Goal: Information Seeking & Learning: Find specific fact

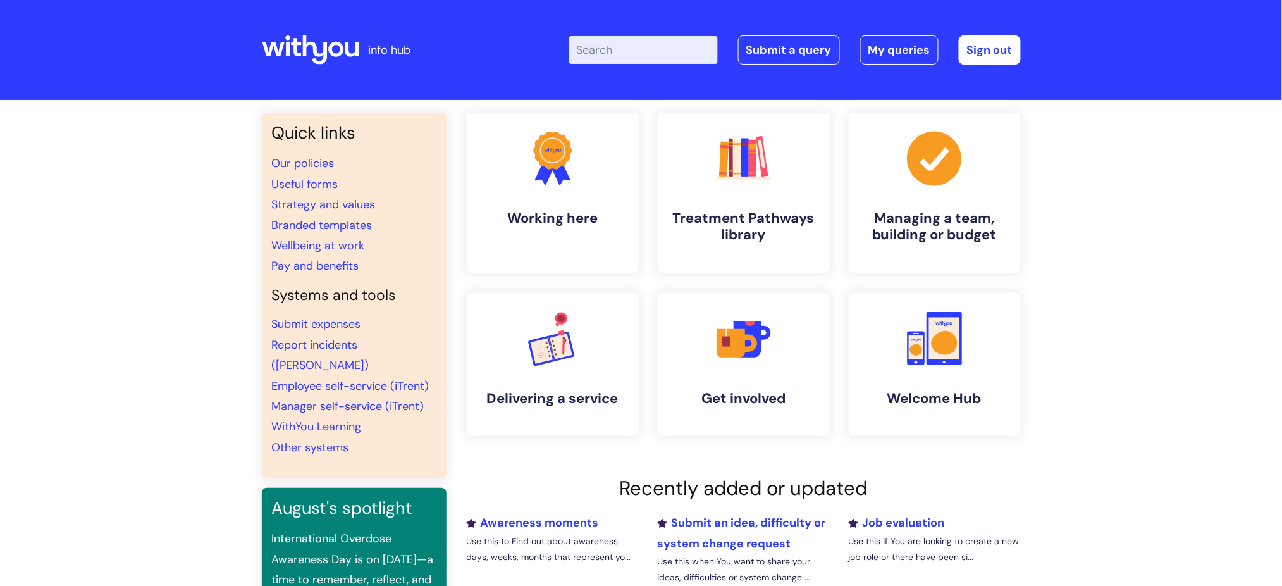
click at [631, 51] on input "Enter your search term here..." at bounding box center [643, 50] width 149 height 28
click at [610, 52] on input "payband" at bounding box center [643, 50] width 149 height 28
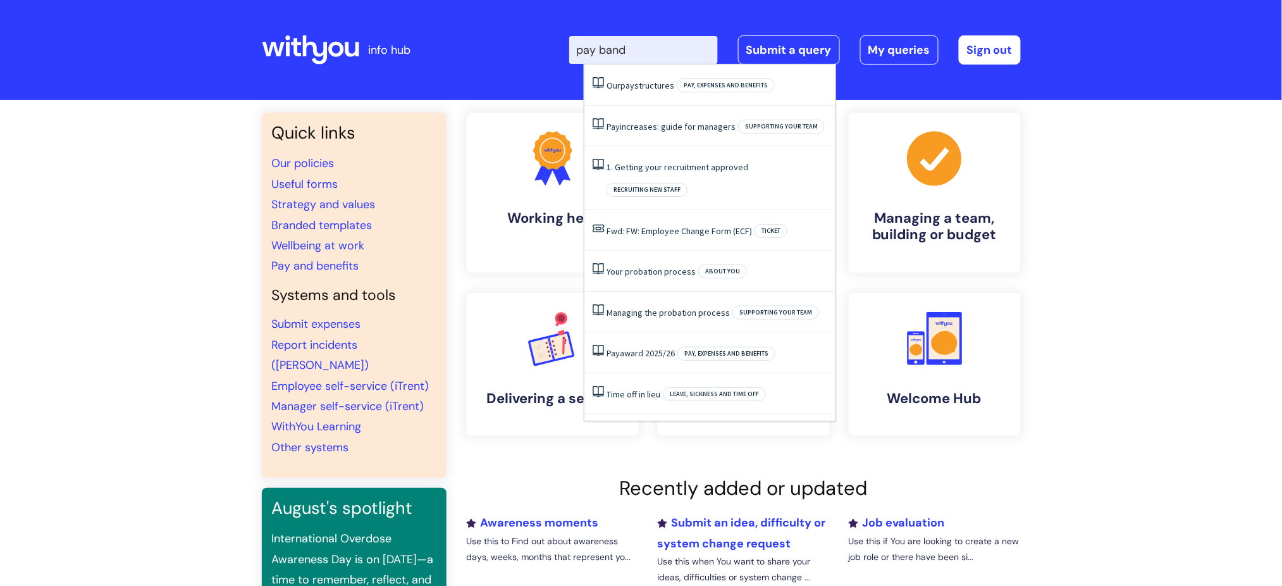
type input "pay band"
click button "Search" at bounding box center [0, 0] width 0 height 0
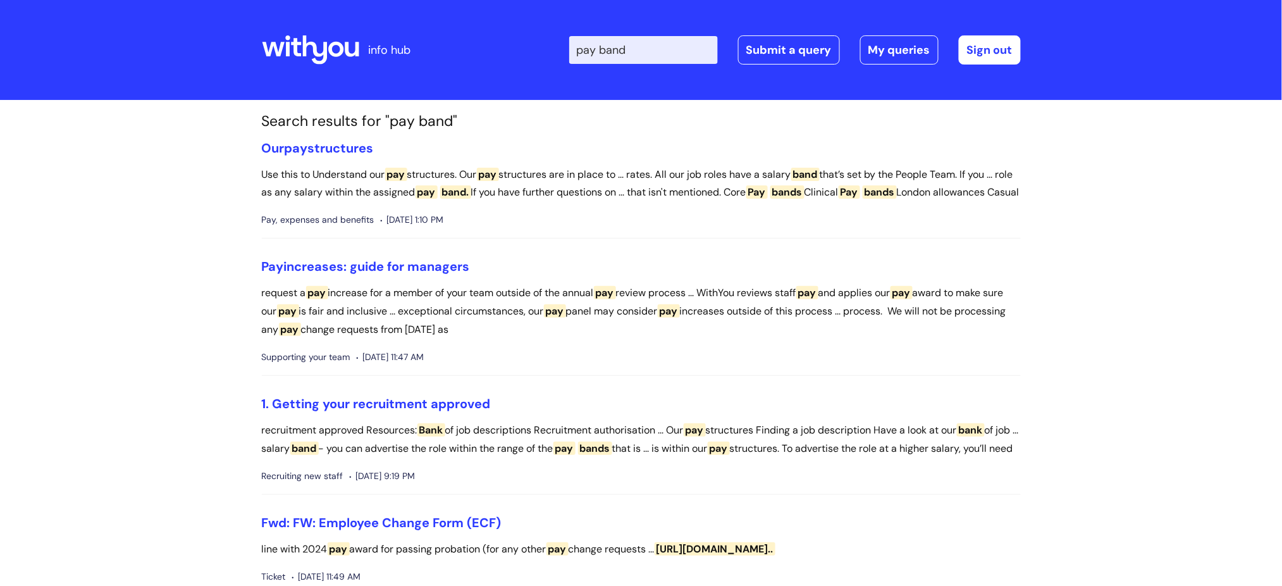
click at [645, 82] on div "Enter your search term here... pay band Search Submit a query My queries Welcom…" at bounding box center [735, 50] width 570 height 75
click at [308, 147] on span "pay" at bounding box center [296, 148] width 23 height 16
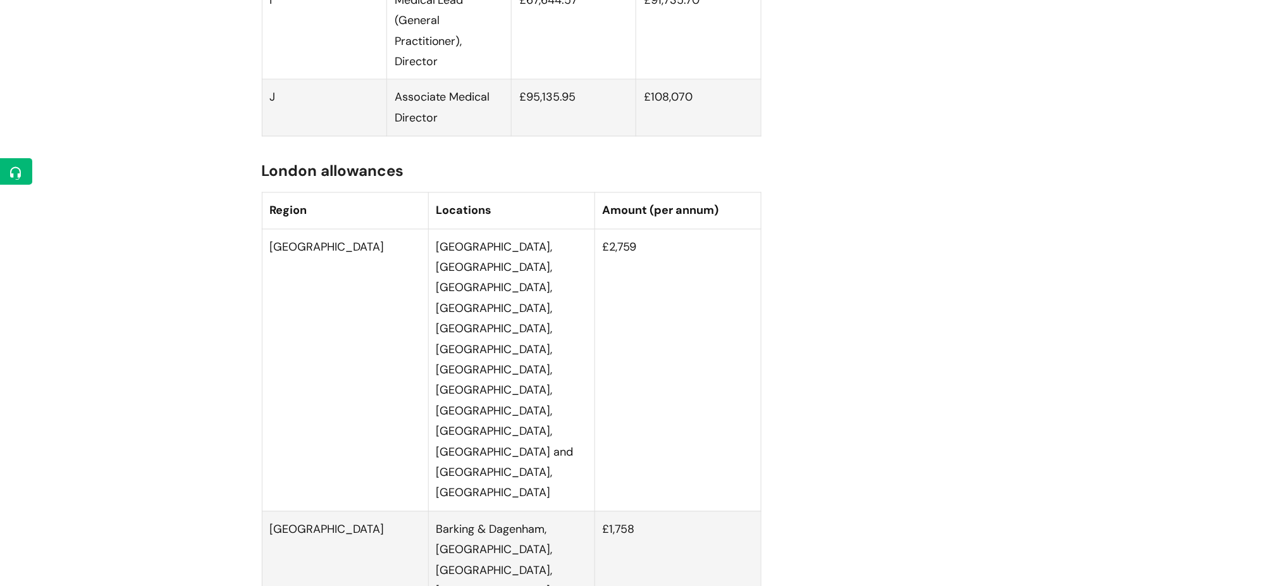
scroll to position [2024, 0]
